Goal: Entertainment & Leisure: Consume media (video, audio)

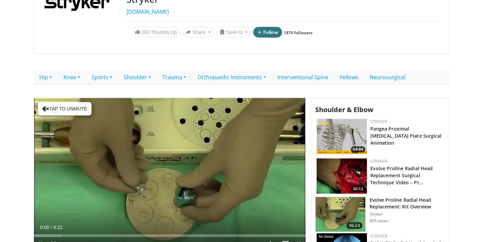
scroll to position [98, 0]
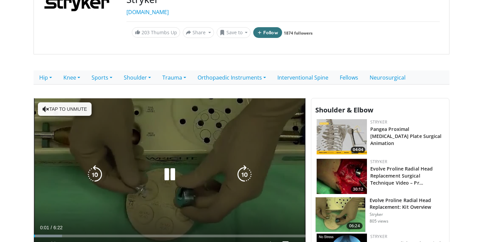
click at [55, 113] on button "Tap to unmute" at bounding box center [65, 108] width 54 height 13
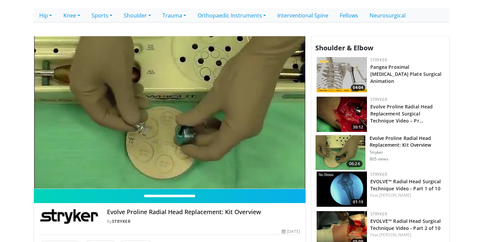
click at [298, 180] on video-js "**********" at bounding box center [170, 112] width 272 height 153
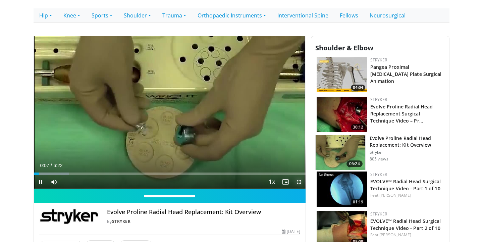
click at [297, 183] on span "Video Player" at bounding box center [298, 181] width 13 height 13
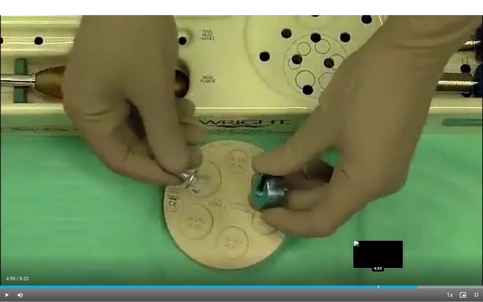
click at [378, 241] on div "Progress Bar" at bounding box center [378, 286] width 1 height 3
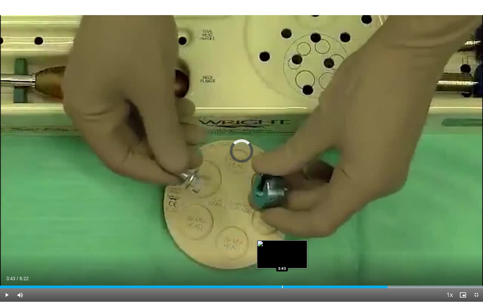
click at [282, 241] on div "Progress Bar" at bounding box center [282, 286] width 1 height 3
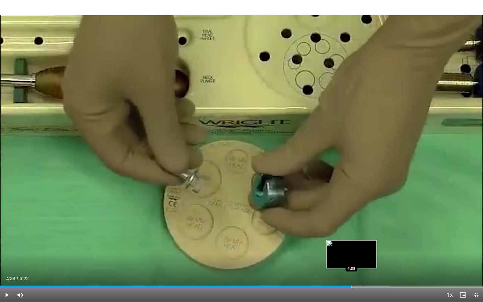
click at [351, 241] on div "Loaded : 80.81% 4:38 4:38" at bounding box center [241, 285] width 483 height 6
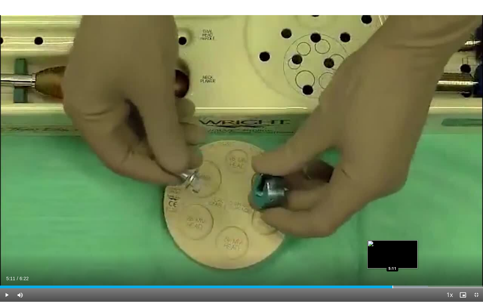
click at [392, 241] on div "Progress Bar" at bounding box center [392, 286] width 1 height 3
click at [419, 241] on div "Current Time 5:11 / Duration 6:22" at bounding box center [241, 278] width 483 height 6
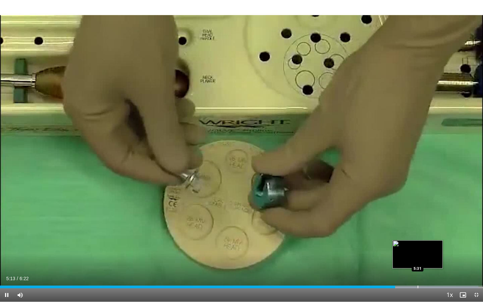
click at [418, 241] on div "Progress Bar" at bounding box center [418, 286] width 1 height 3
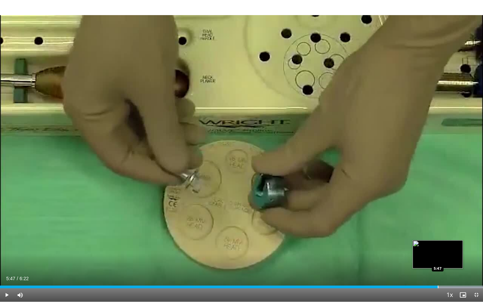
click at [437, 241] on div "Loaded : 100.00% 5:47 5:47" at bounding box center [241, 285] width 483 height 6
click at [460, 241] on div "Loaded : 100.00% 5:48 6:04" at bounding box center [241, 285] width 483 height 6
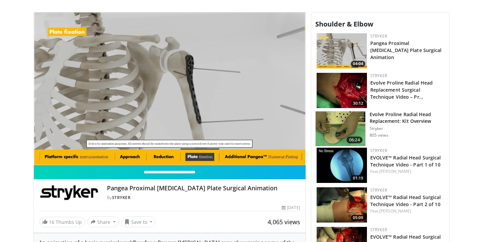
scroll to position [184, 0]
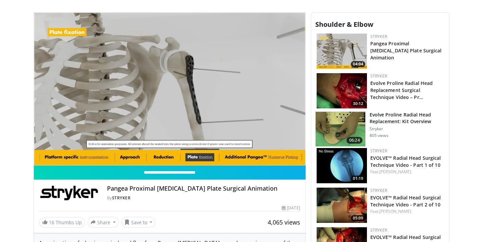
click at [335, 134] on img at bounding box center [341, 129] width 50 height 35
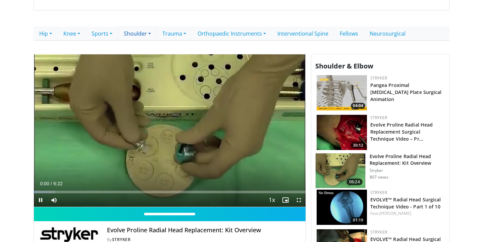
scroll to position [142, 0]
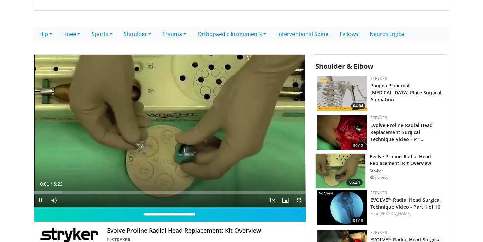
click at [300, 197] on span "Video Player" at bounding box center [298, 200] width 13 height 13
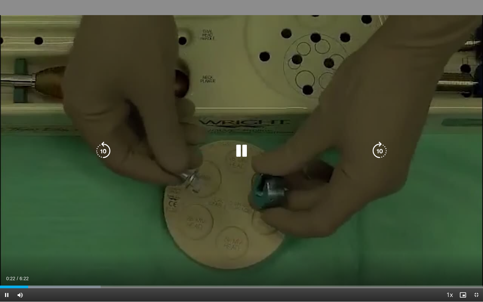
click at [237, 151] on icon "Video Player" at bounding box center [241, 151] width 19 height 19
click at [237, 149] on icon "Video Player" at bounding box center [241, 151] width 19 height 19
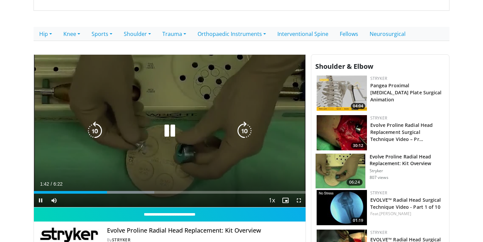
click at [173, 164] on div "10 seconds Tap to unmute" at bounding box center [170, 131] width 272 height 153
click at [192, 154] on div "10 seconds Tap to unmute" at bounding box center [170, 131] width 272 height 153
click at [138, 104] on div "10 seconds Tap to unmute" at bounding box center [170, 131] width 272 height 153
